Goal: Task Accomplishment & Management: Use online tool/utility

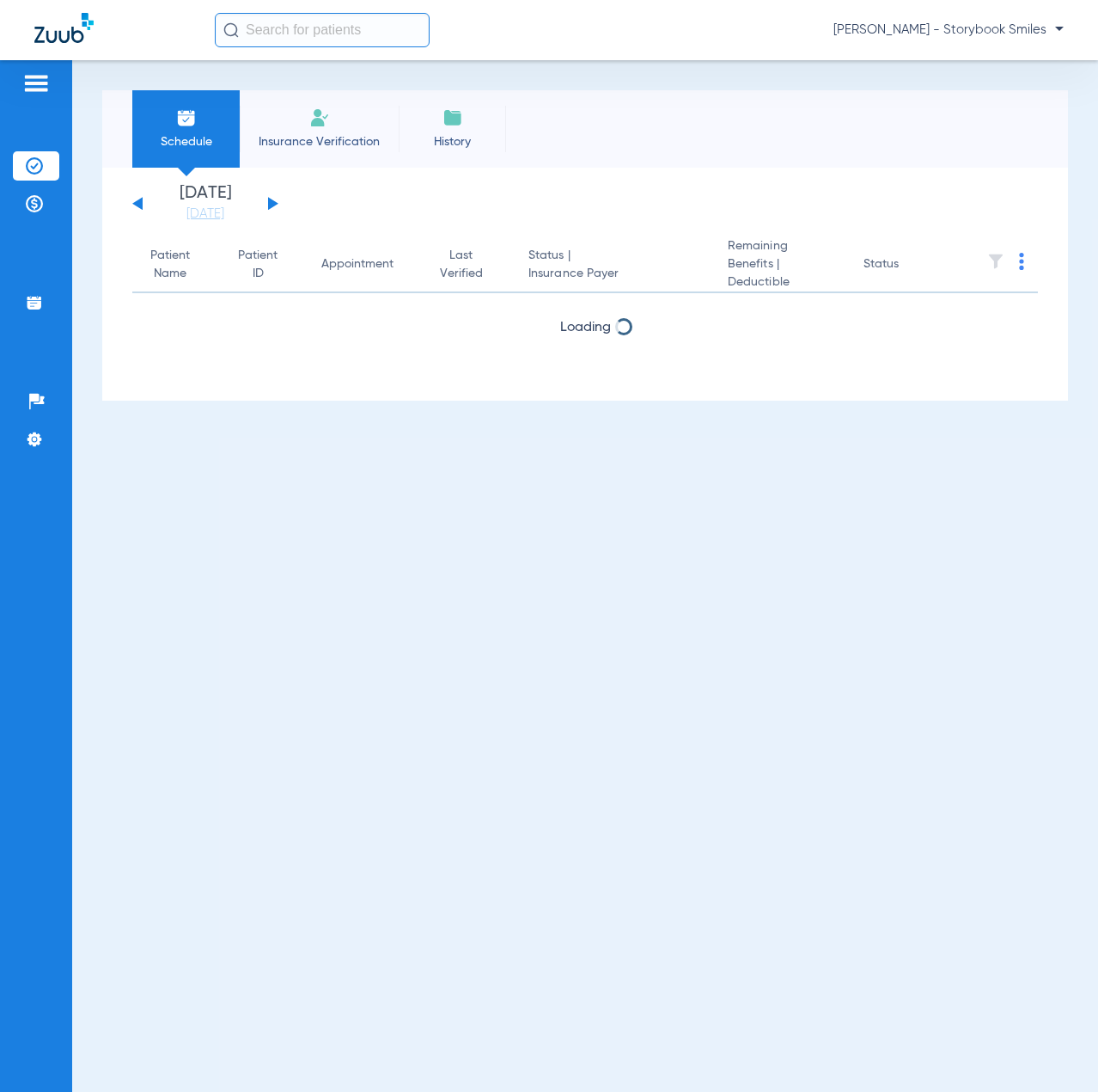
click at [355, 36] on input "text" at bounding box center [322, 30] width 215 height 34
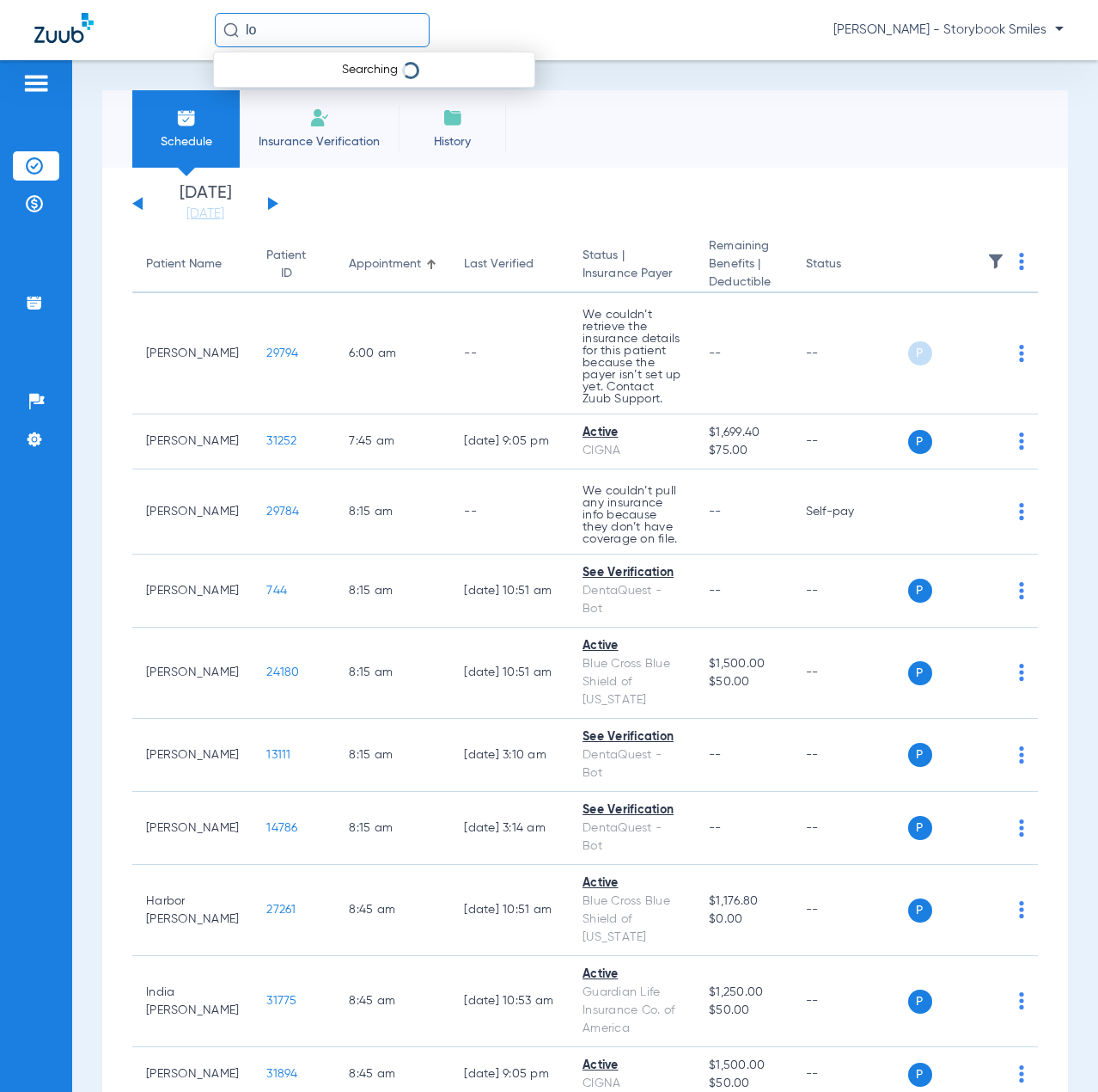
type input "l"
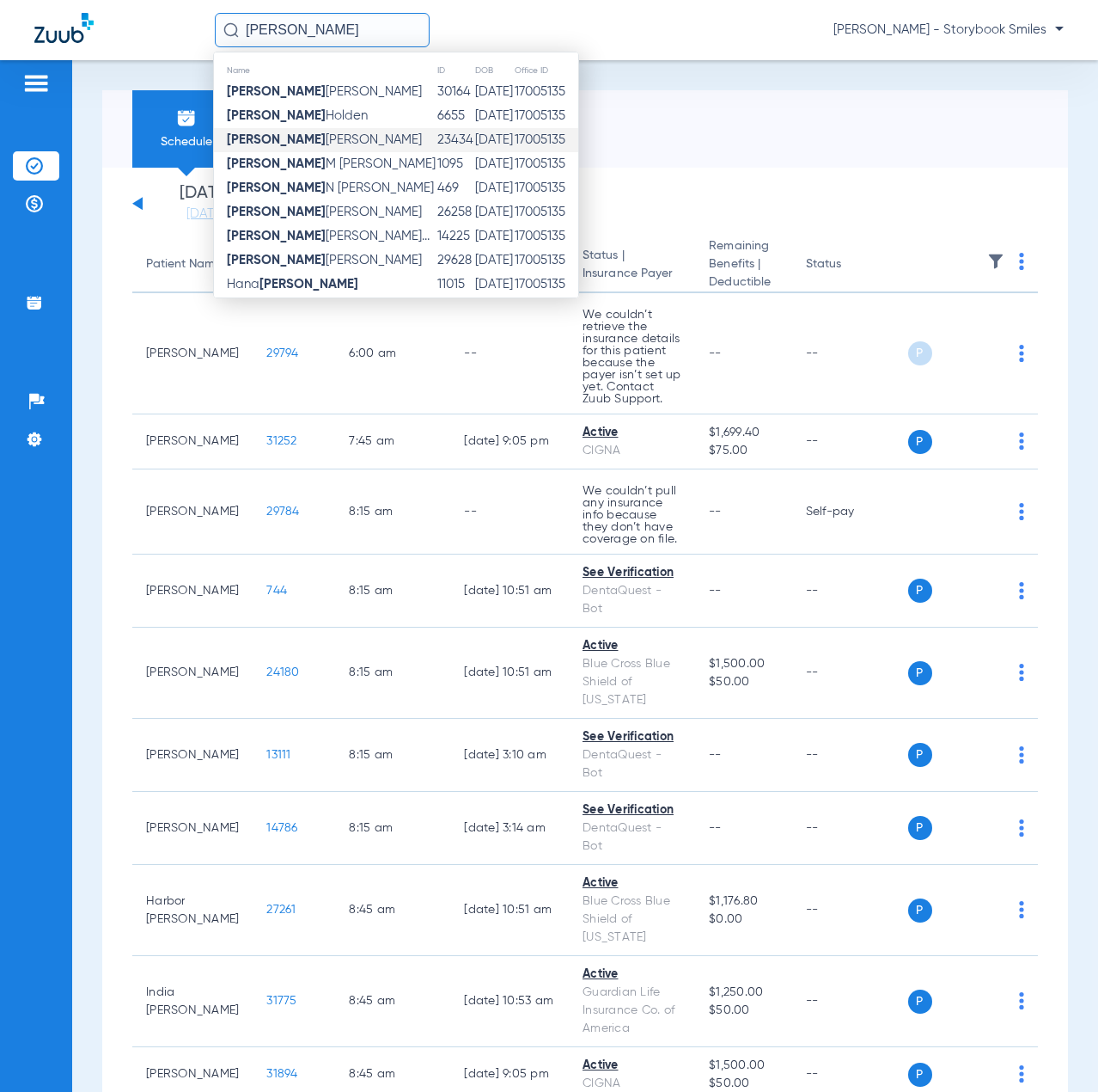
type input "[PERSON_NAME]"
click at [337, 136] on td "[PERSON_NAME]" at bounding box center [325, 140] width 223 height 24
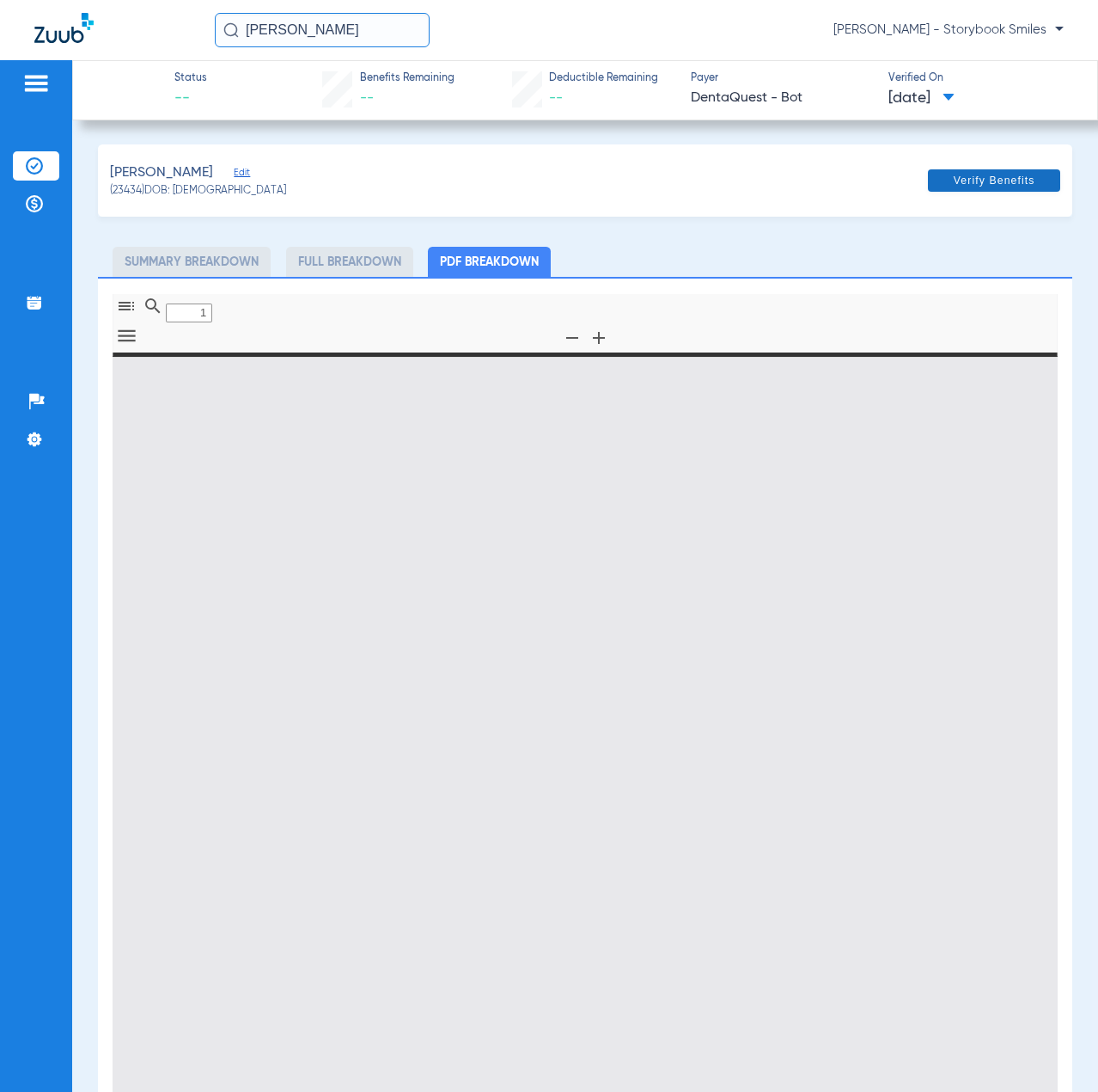
click at [959, 179] on span "Verify Benefits" at bounding box center [994, 180] width 81 height 13
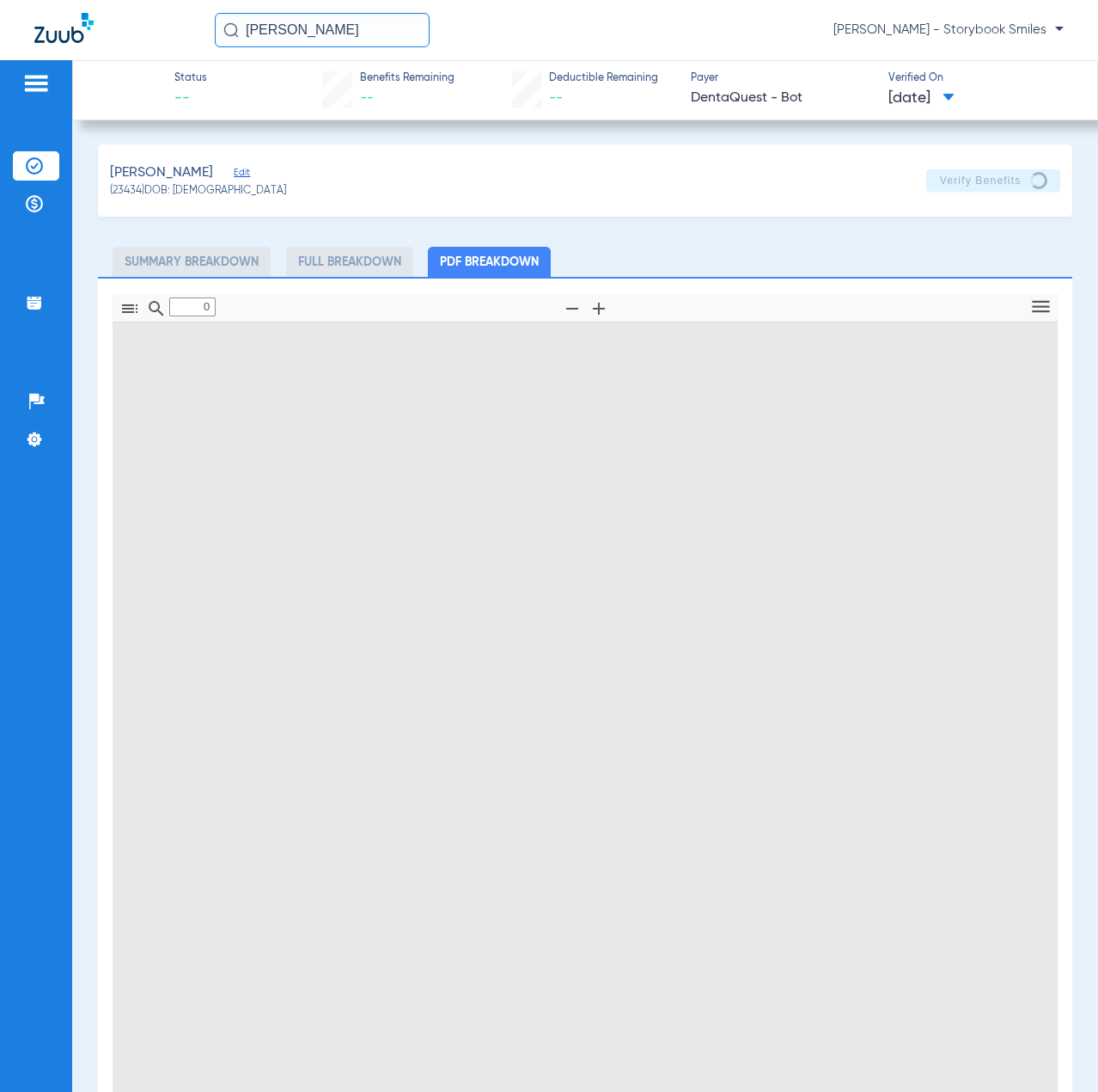
type input "1"
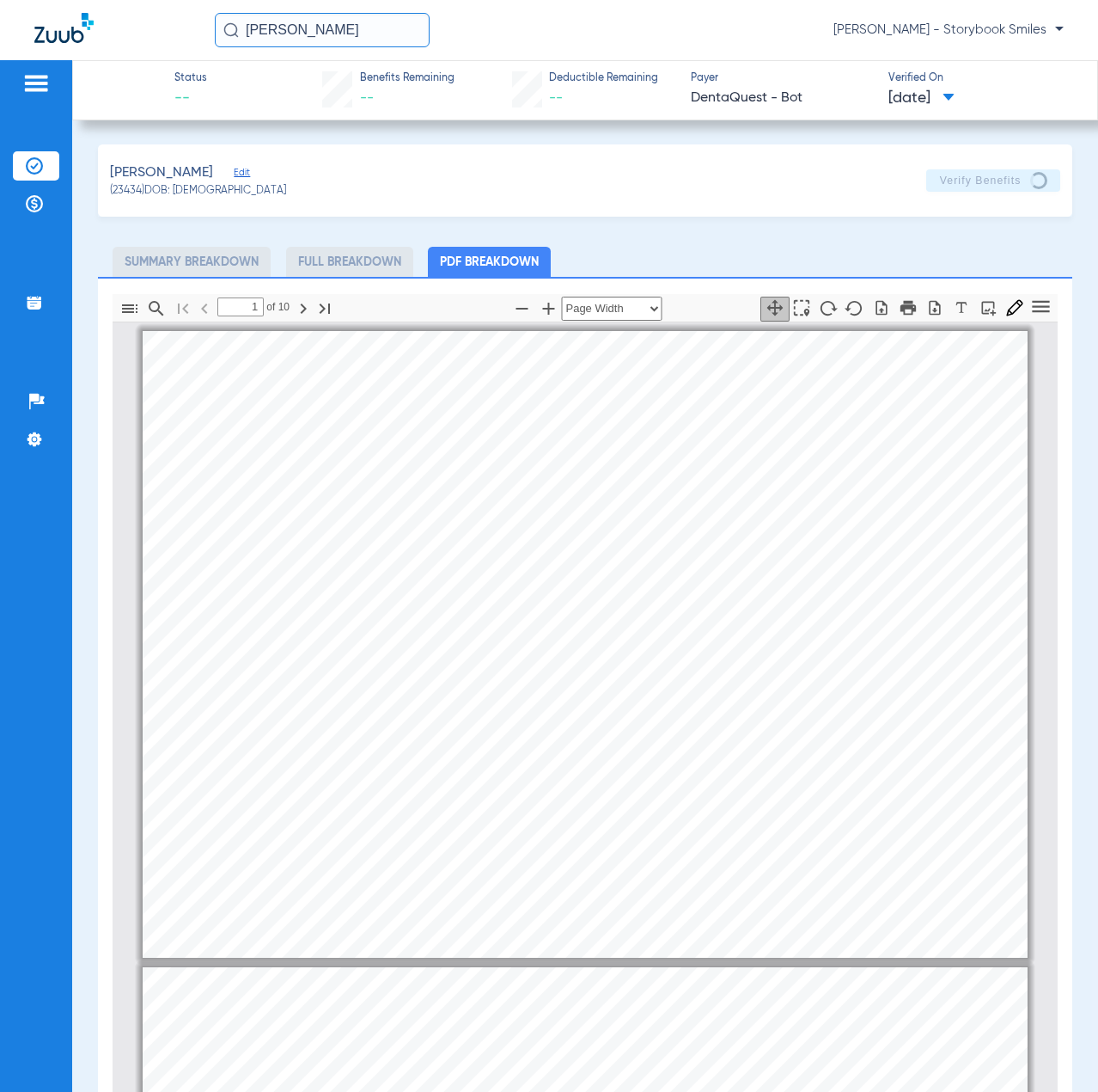
drag, startPoint x: 301, startPoint y: 22, endPoint x: 217, endPoint y: 29, distance: 84.3
click at [217, 29] on input "[PERSON_NAME]" at bounding box center [322, 30] width 215 height 34
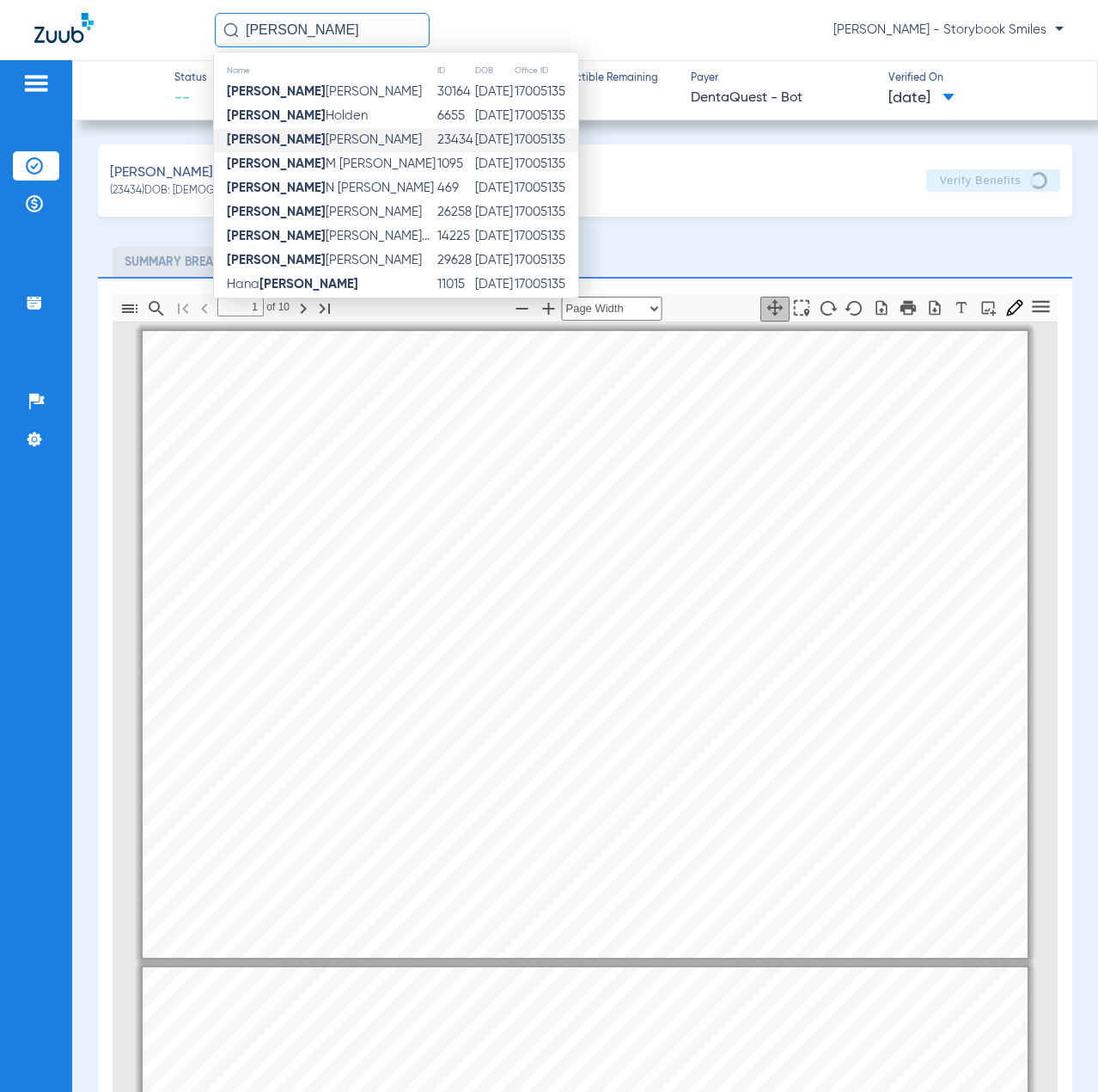
click at [60, 28] on img at bounding box center [64, 28] width 59 height 30
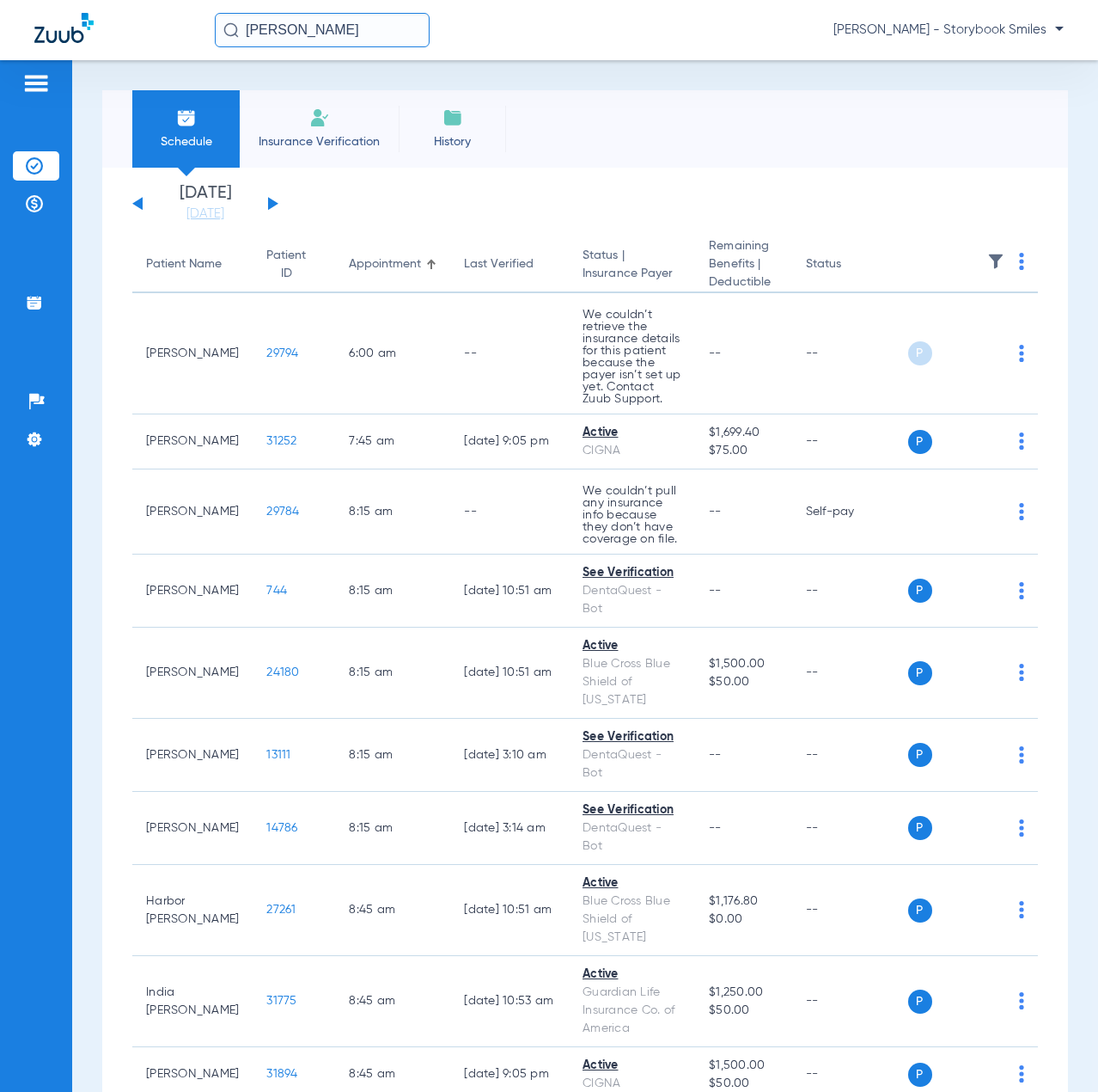
click at [270, 206] on button at bounding box center [274, 203] width 11 height 13
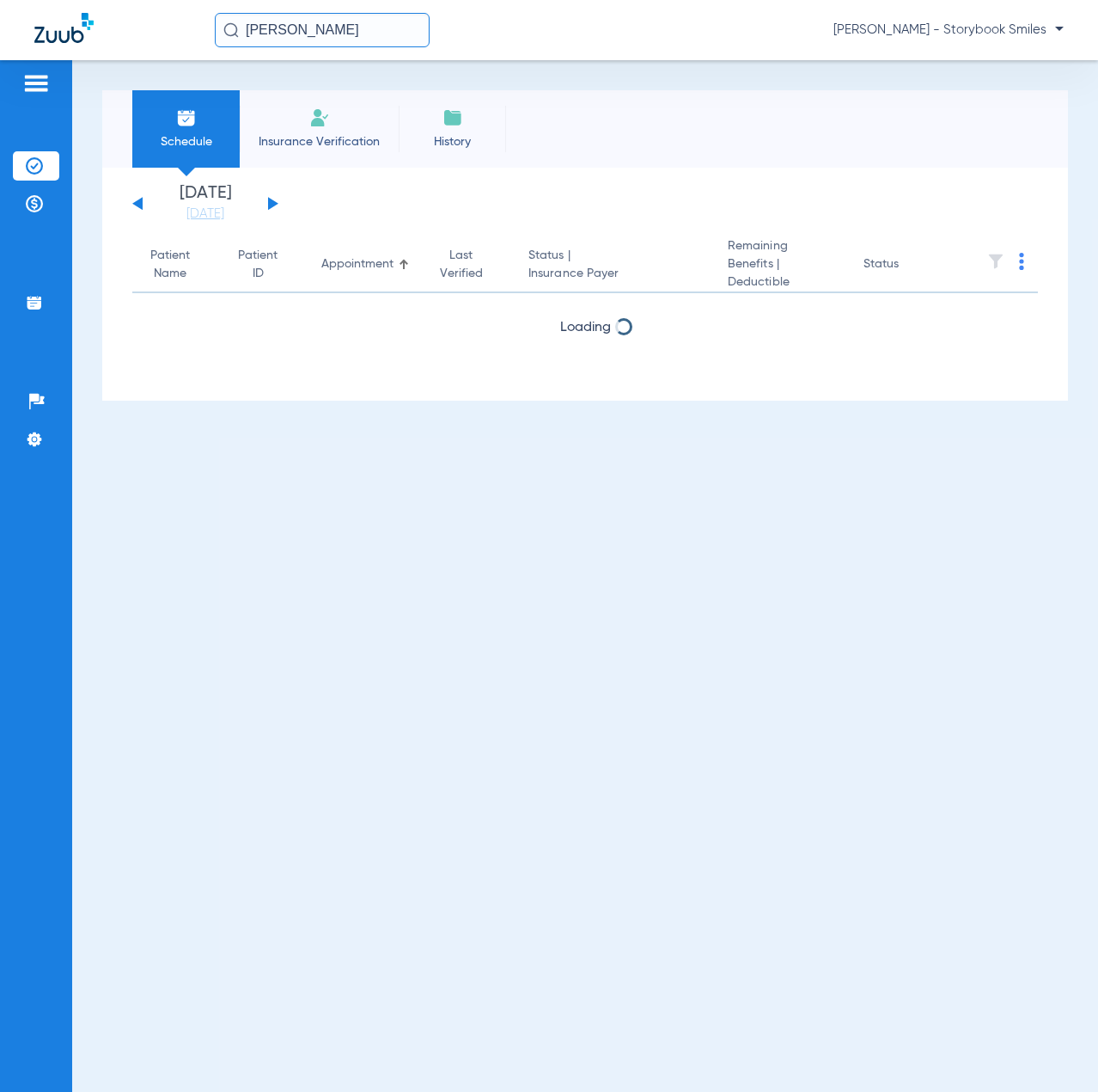
click at [1025, 266] on th at bounding box center [1001, 265] width 72 height 55
click at [1022, 266] on img at bounding box center [1022, 260] width 5 height 17
click at [966, 333] on span "Verify All" at bounding box center [958, 329] width 103 height 12
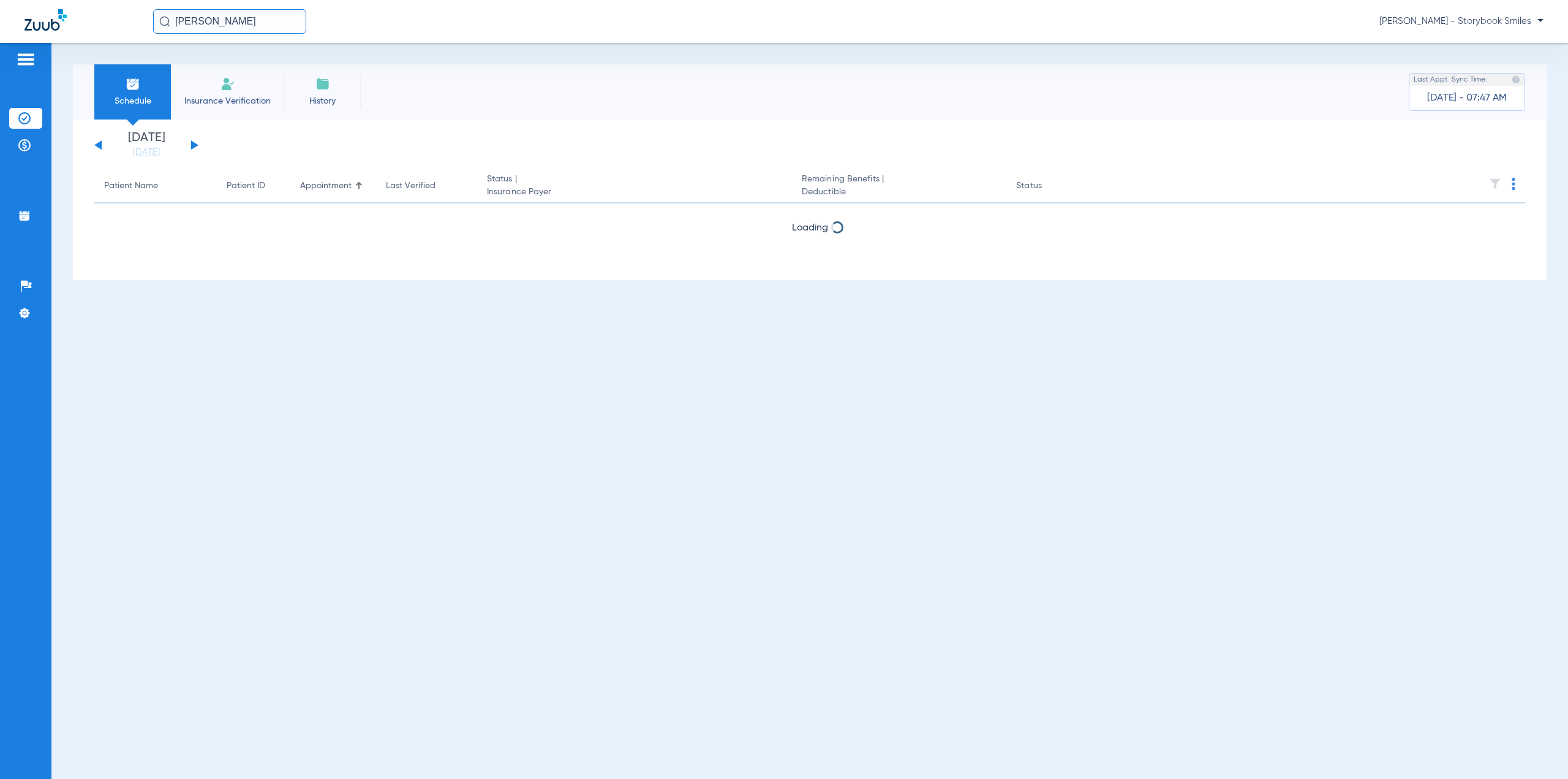
click at [782, 187] on img at bounding box center [1513, 184] width 4 height 12
click at [96, 147] on div at bounding box center [784, 389] width 1568 height 779
click at [96, 144] on div "[DATE] [DATE] [DATE] [DATE] [DATE] [DATE] [DATE] [DATE] [DATE] [DATE] [DATE] [D…" at bounding box center [146, 145] width 104 height 27
click at [98, 145] on button at bounding box center [98, 145] width 8 height 9
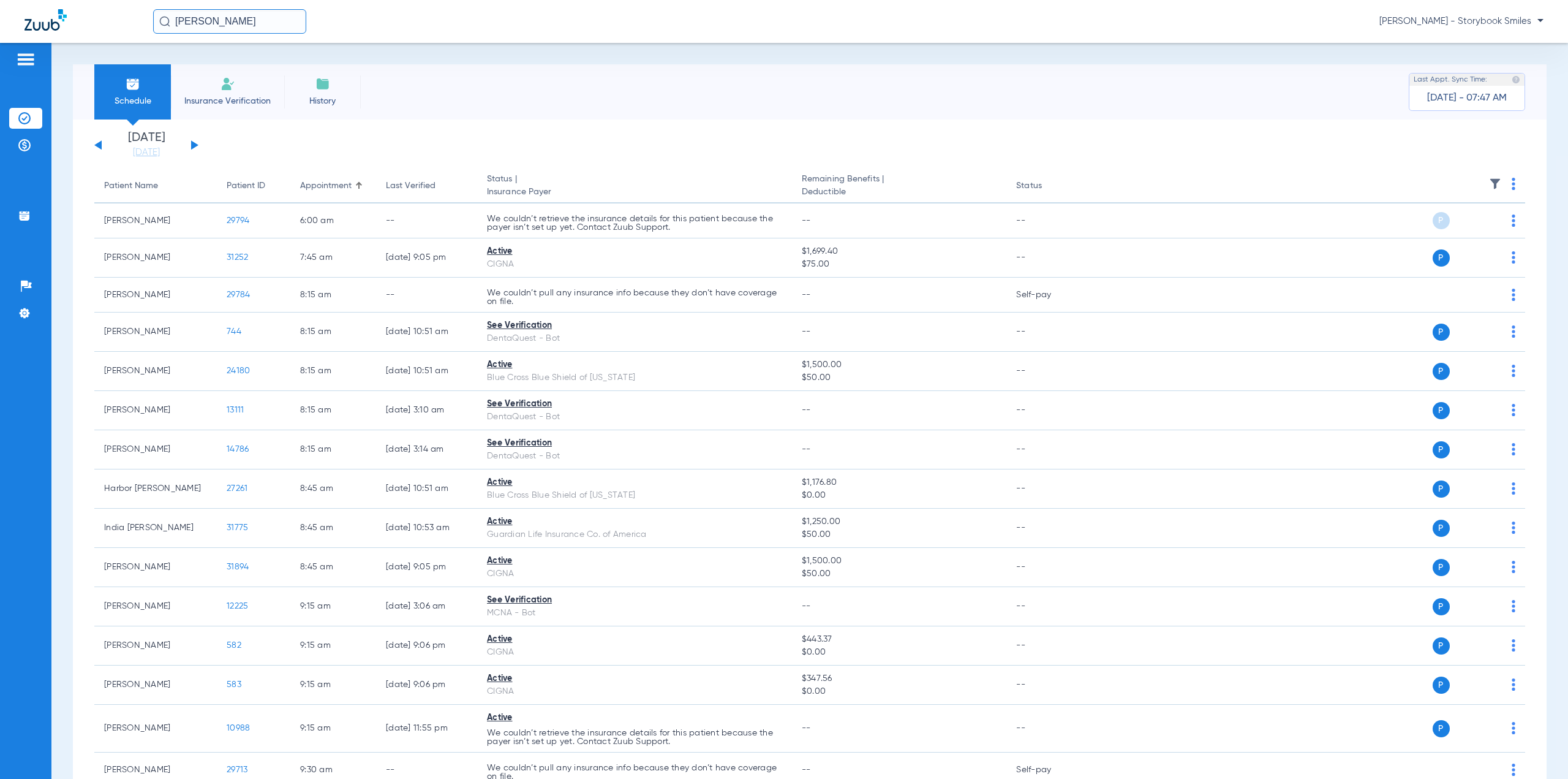
click at [192, 146] on button at bounding box center [195, 145] width 8 height 9
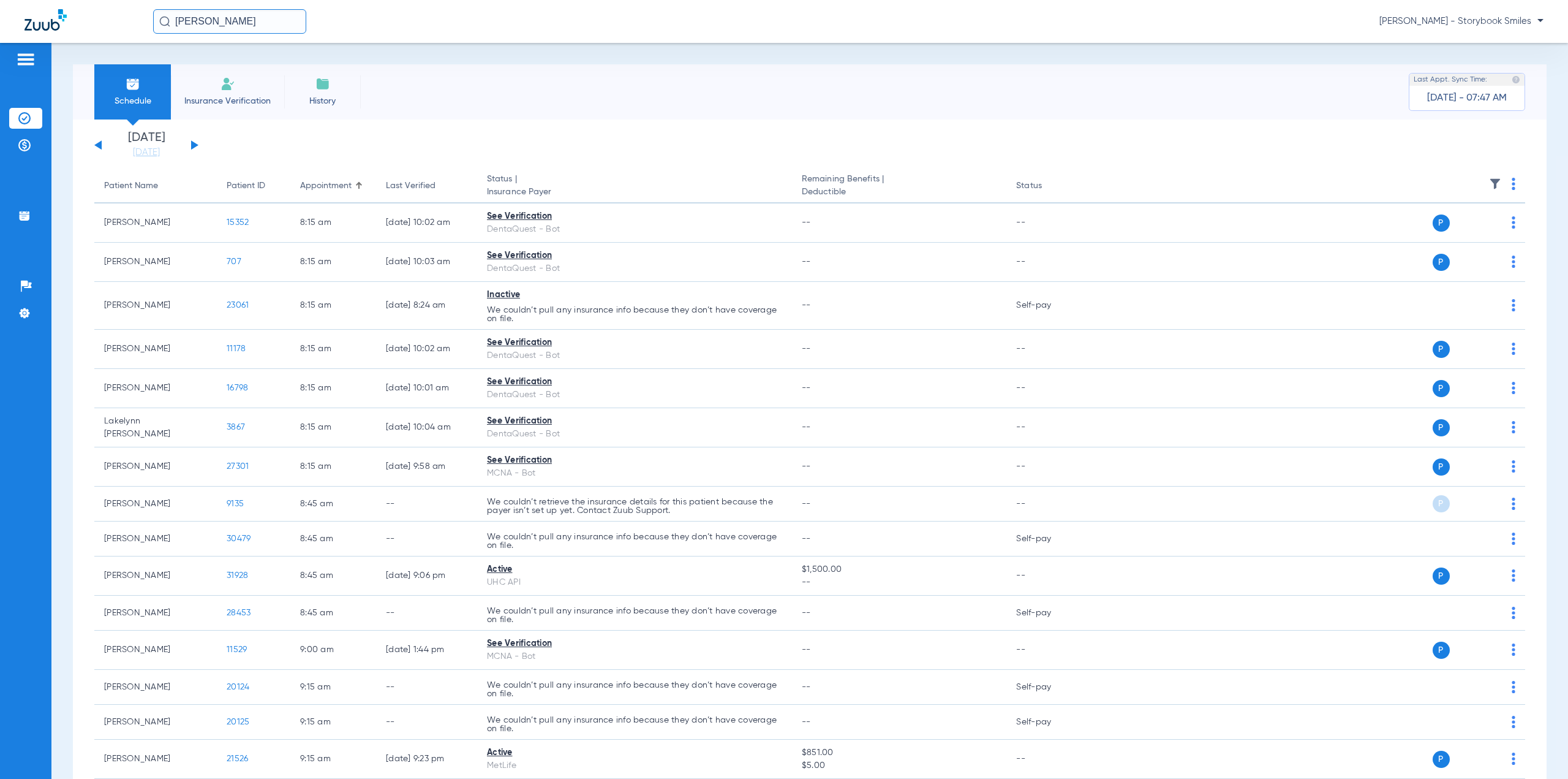
click at [782, 182] on img at bounding box center [1513, 184] width 4 height 12
click at [782, 237] on button "Verify All" at bounding box center [1457, 232] width 96 height 24
